Goal: Navigation & Orientation: Find specific page/section

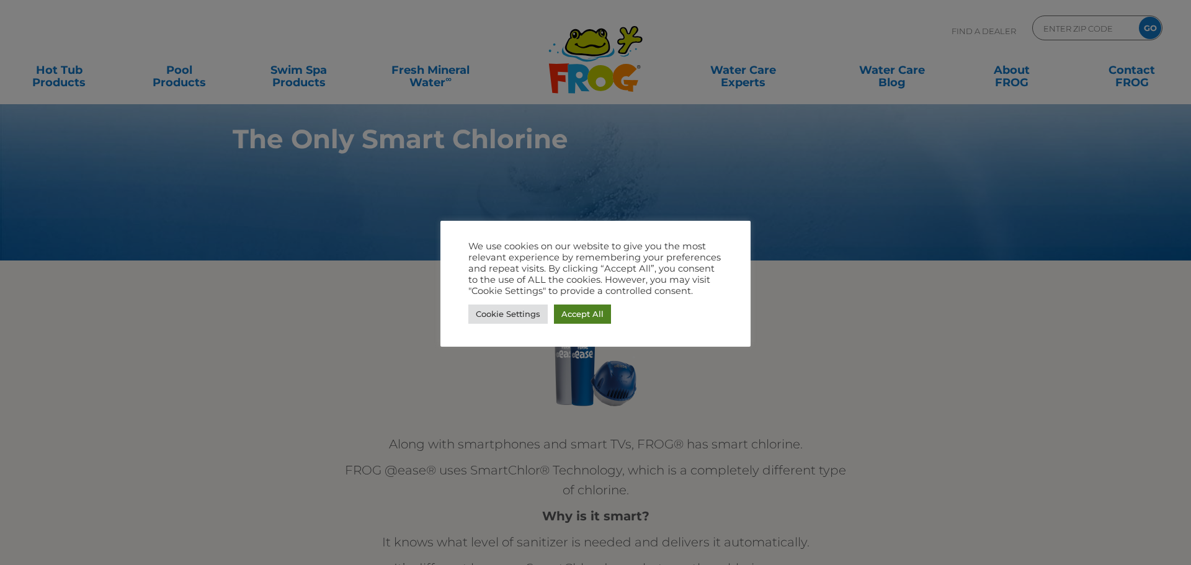
click at [578, 316] on link "Accept All" at bounding box center [582, 314] width 57 height 19
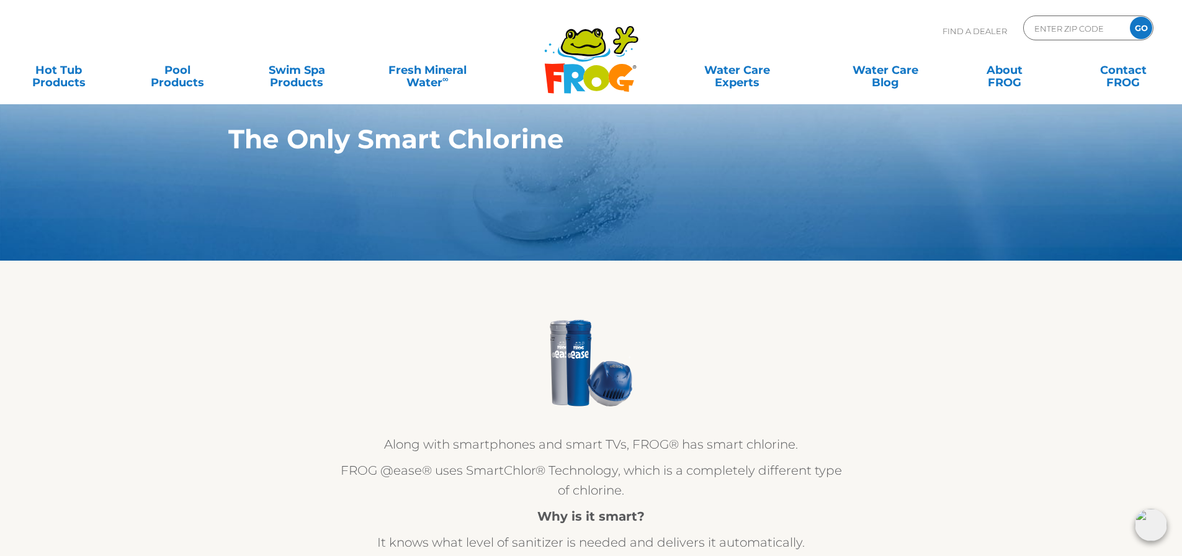
click at [560, 20] on div "Find A Dealer ENTER ZIP CODE GO" at bounding box center [590, 37] width 1157 height 42
click at [551, 49] on icon ".st130{clip-path:url(#SVGID_2_);fill-rule:evenodd;clip-rule:evenodd;fill:#C3CC0…" at bounding box center [592, 59] width 96 height 69
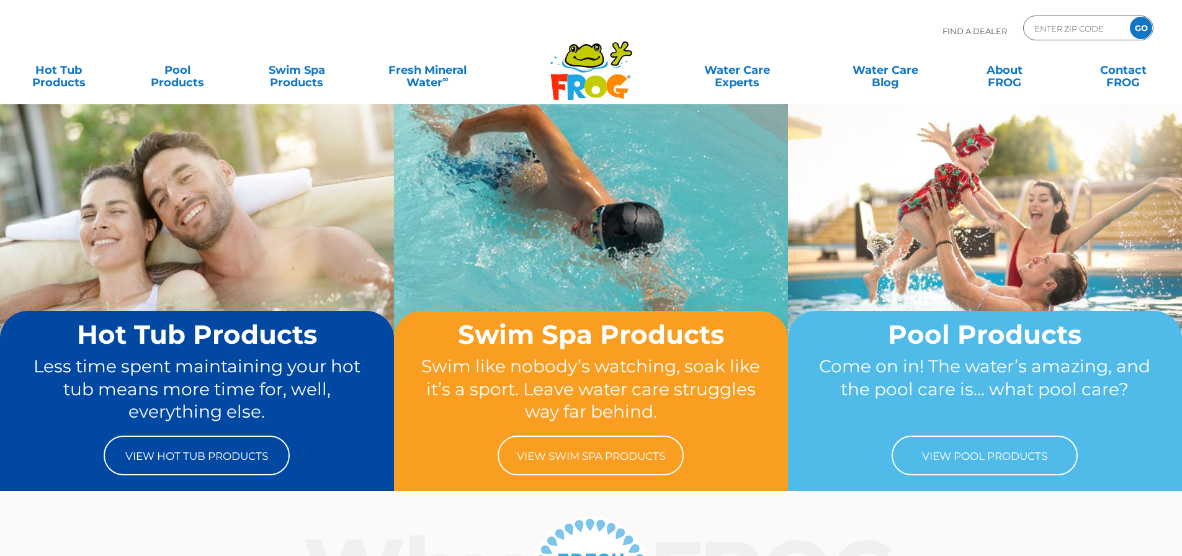
click at [608, 55] on html "Find A Dealer ENTER ZIP CODE GO MENU MENU Hot Tub Products All Hot Tub Products…" at bounding box center [591, 278] width 1182 height 556
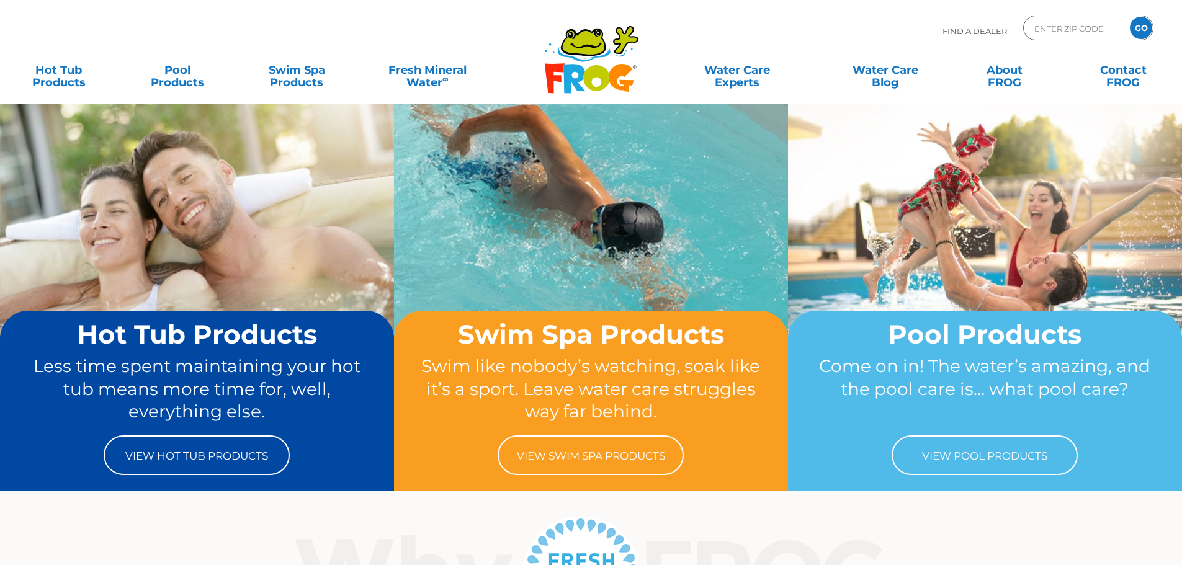
click at [630, 68] on icon at bounding box center [620, 78] width 25 height 28
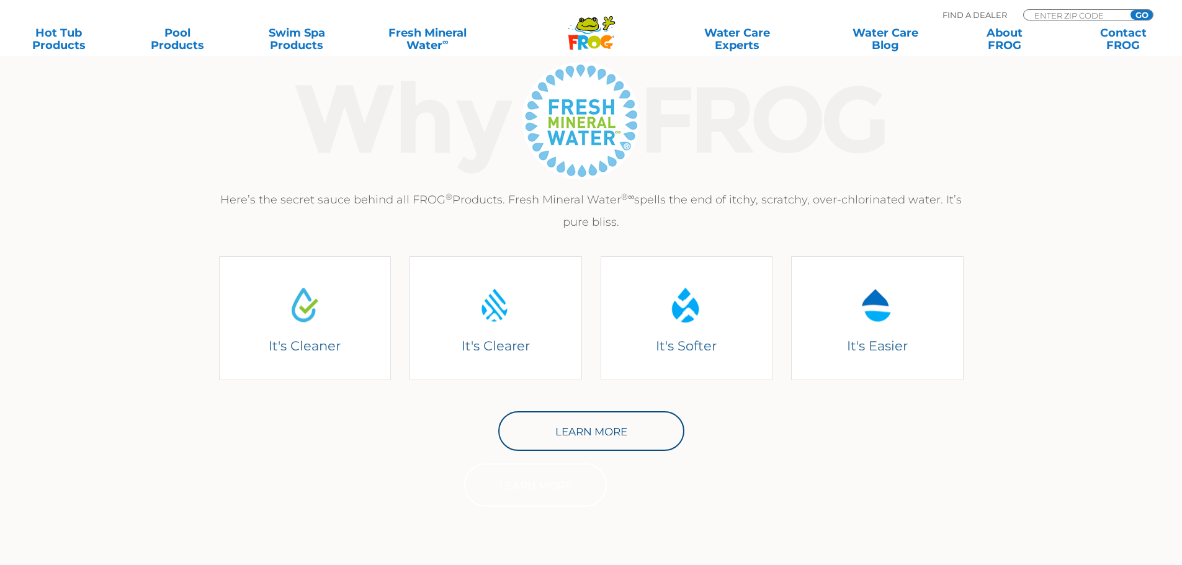
scroll to position [614, 0]
